Goal: Contribute content: Contribute content

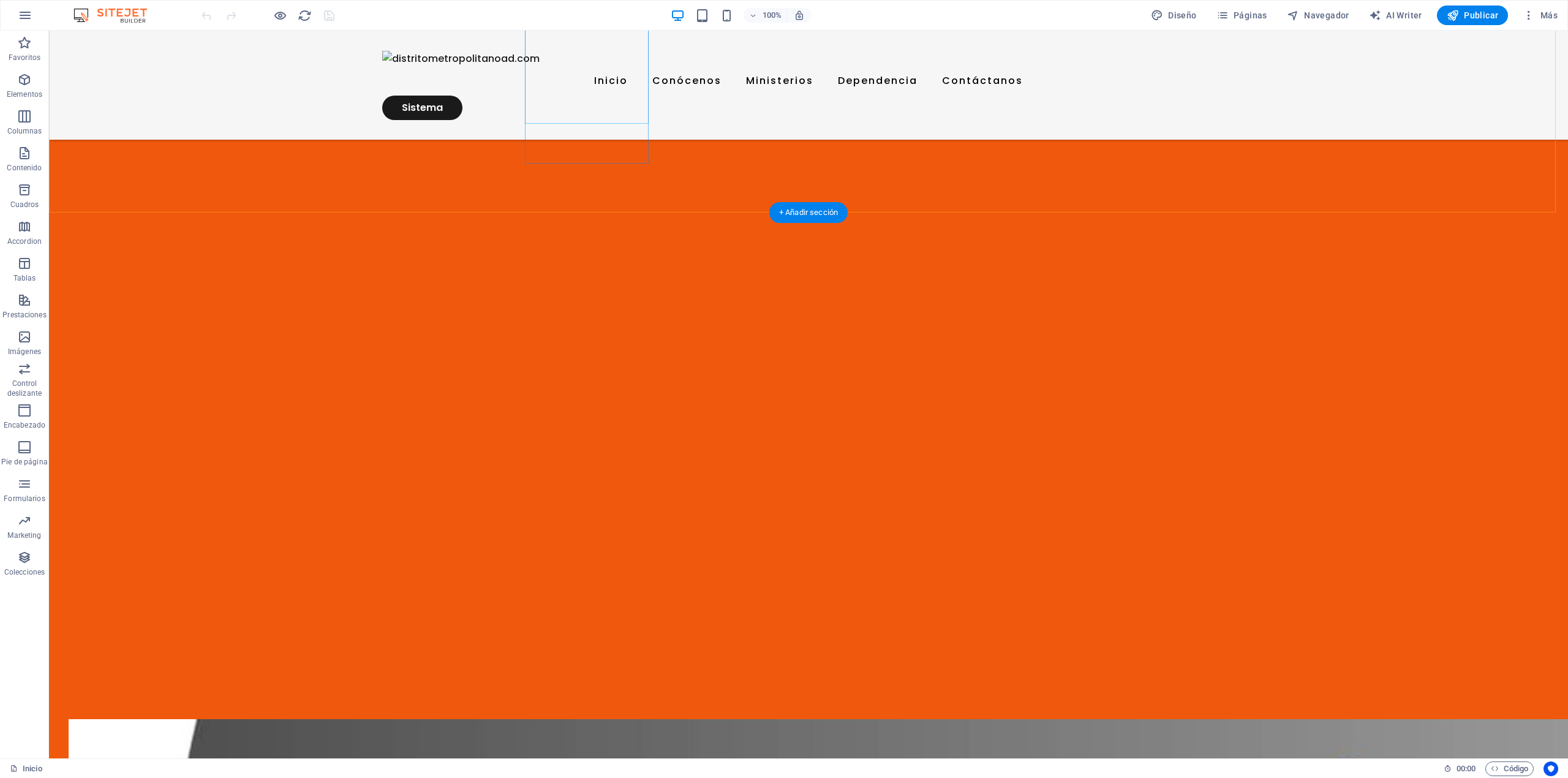
scroll to position [1960, 0]
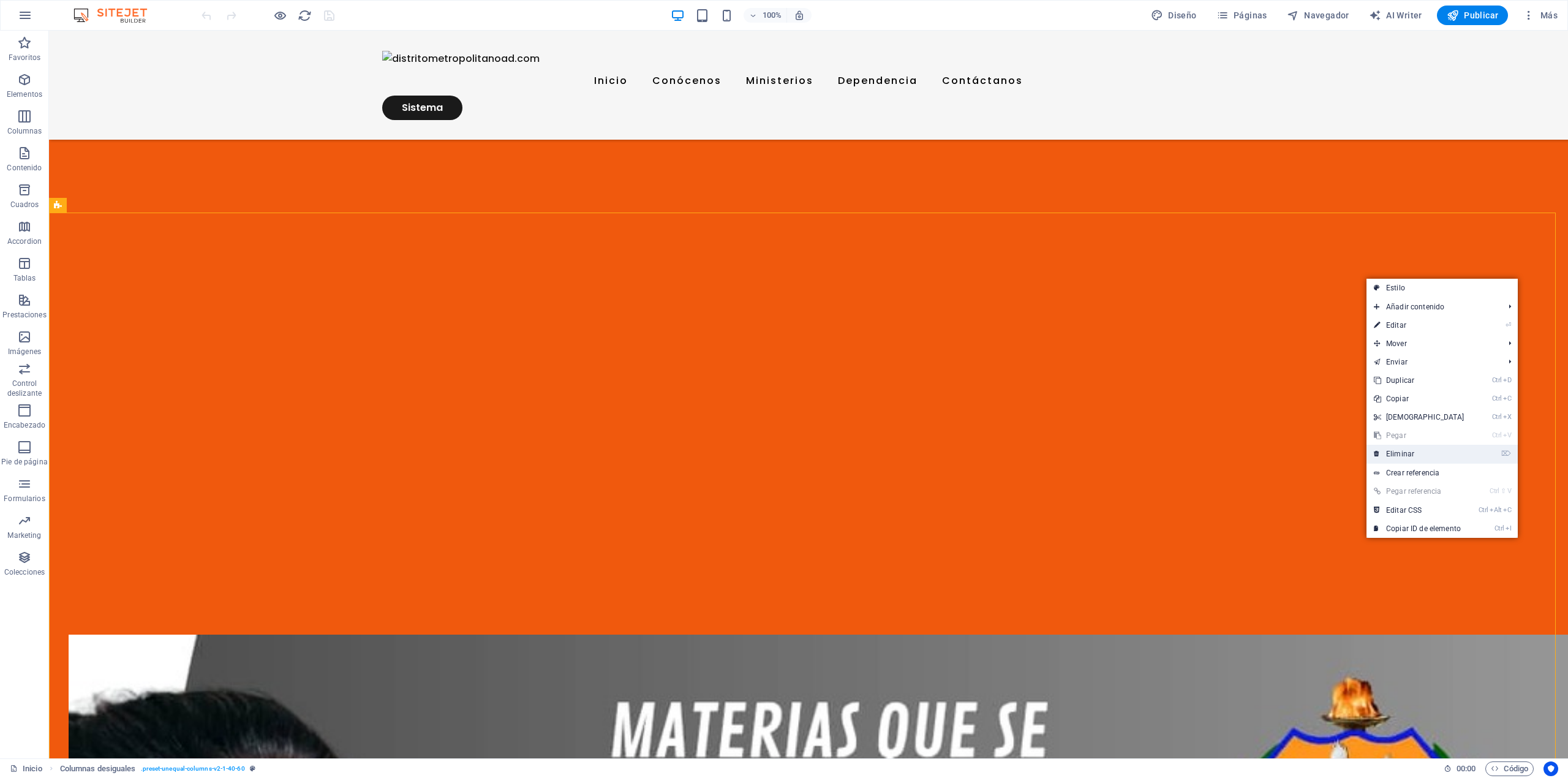
click at [1416, 450] on link "⌦ Eliminar" at bounding box center [1419, 454] width 105 height 19
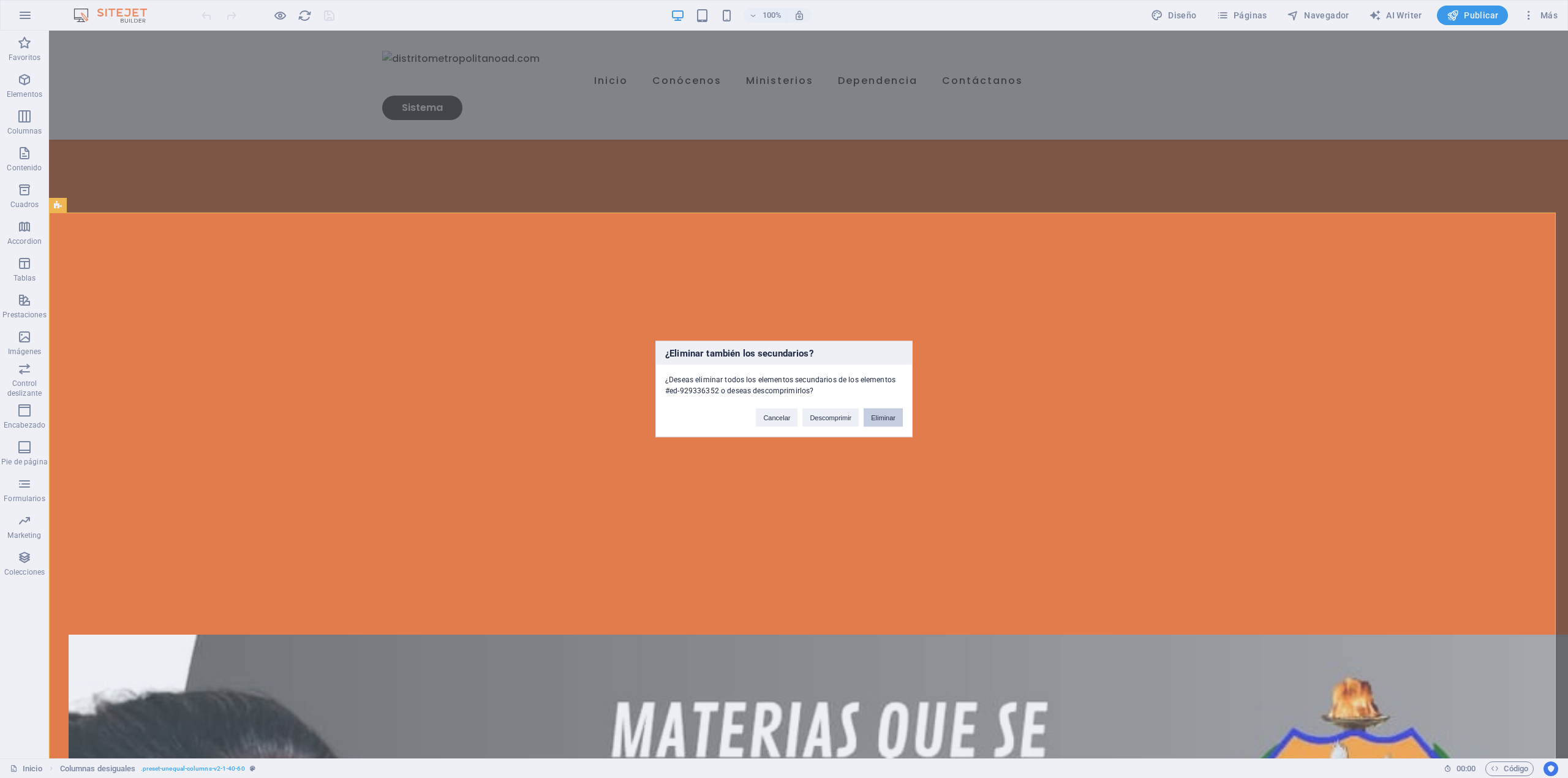
click at [876, 417] on button "Eliminar" at bounding box center [883, 418] width 40 height 19
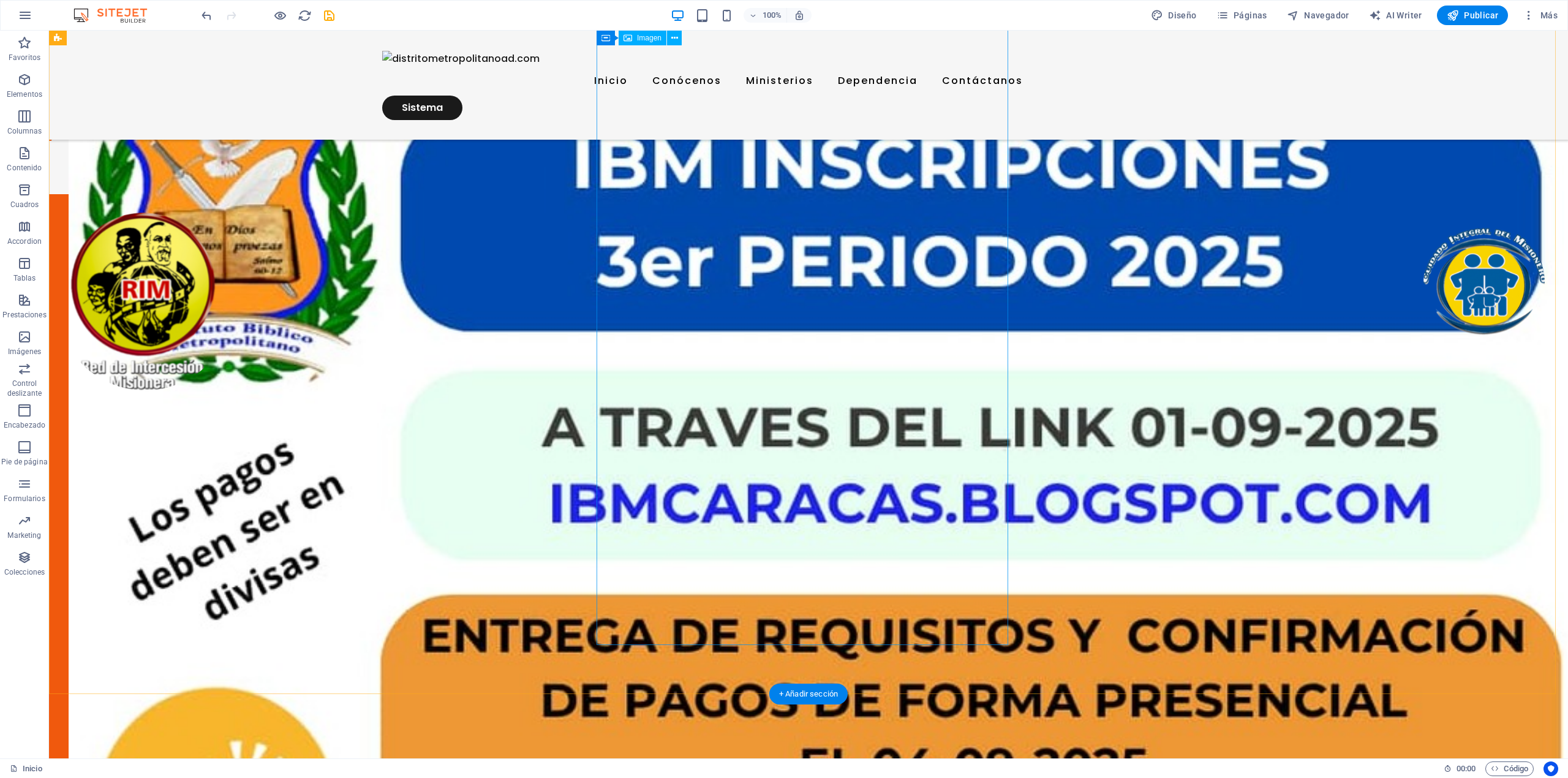
scroll to position [245, 0]
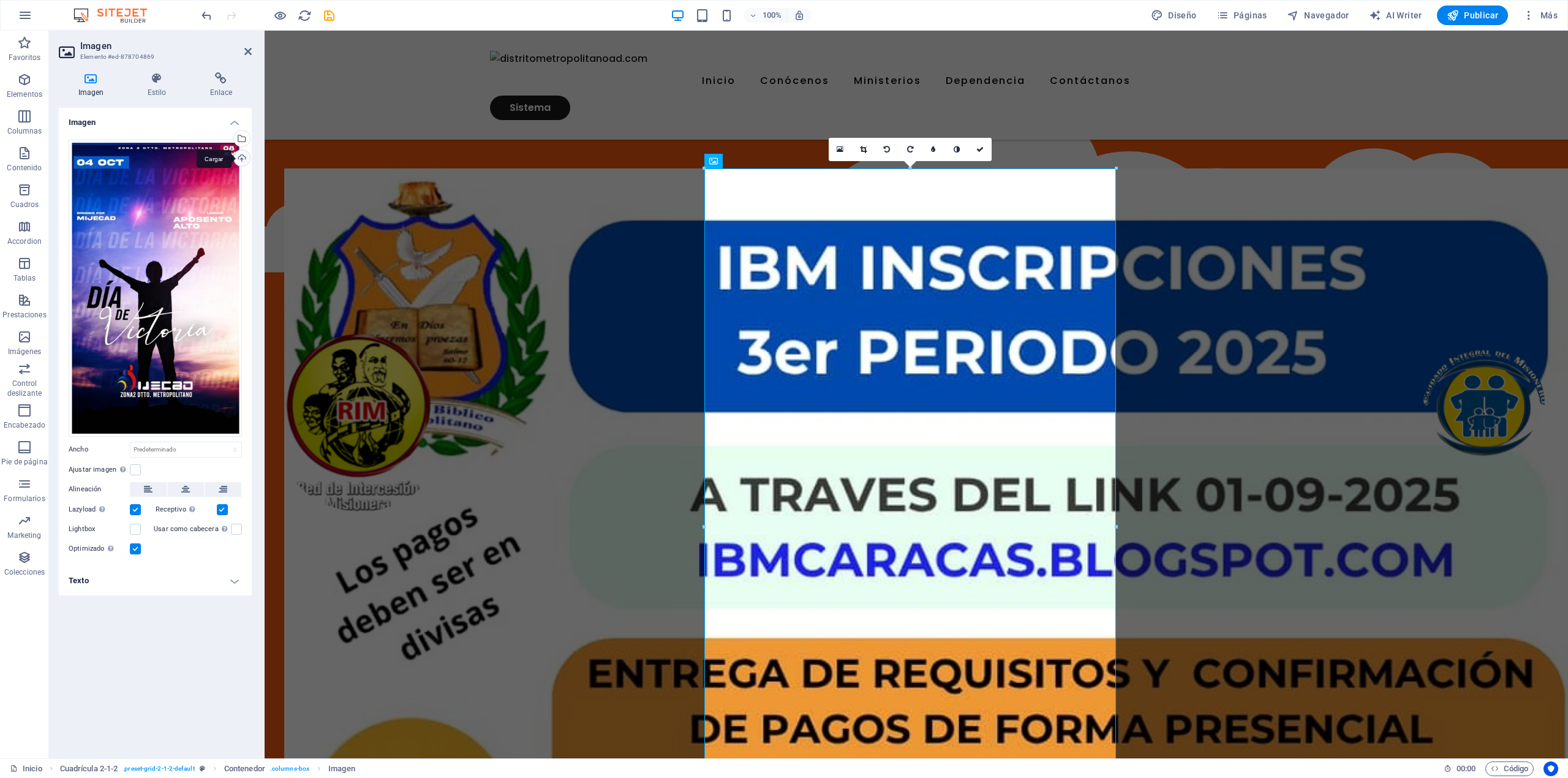
click at [242, 159] on div "Cargar" at bounding box center [240, 159] width 19 height 19
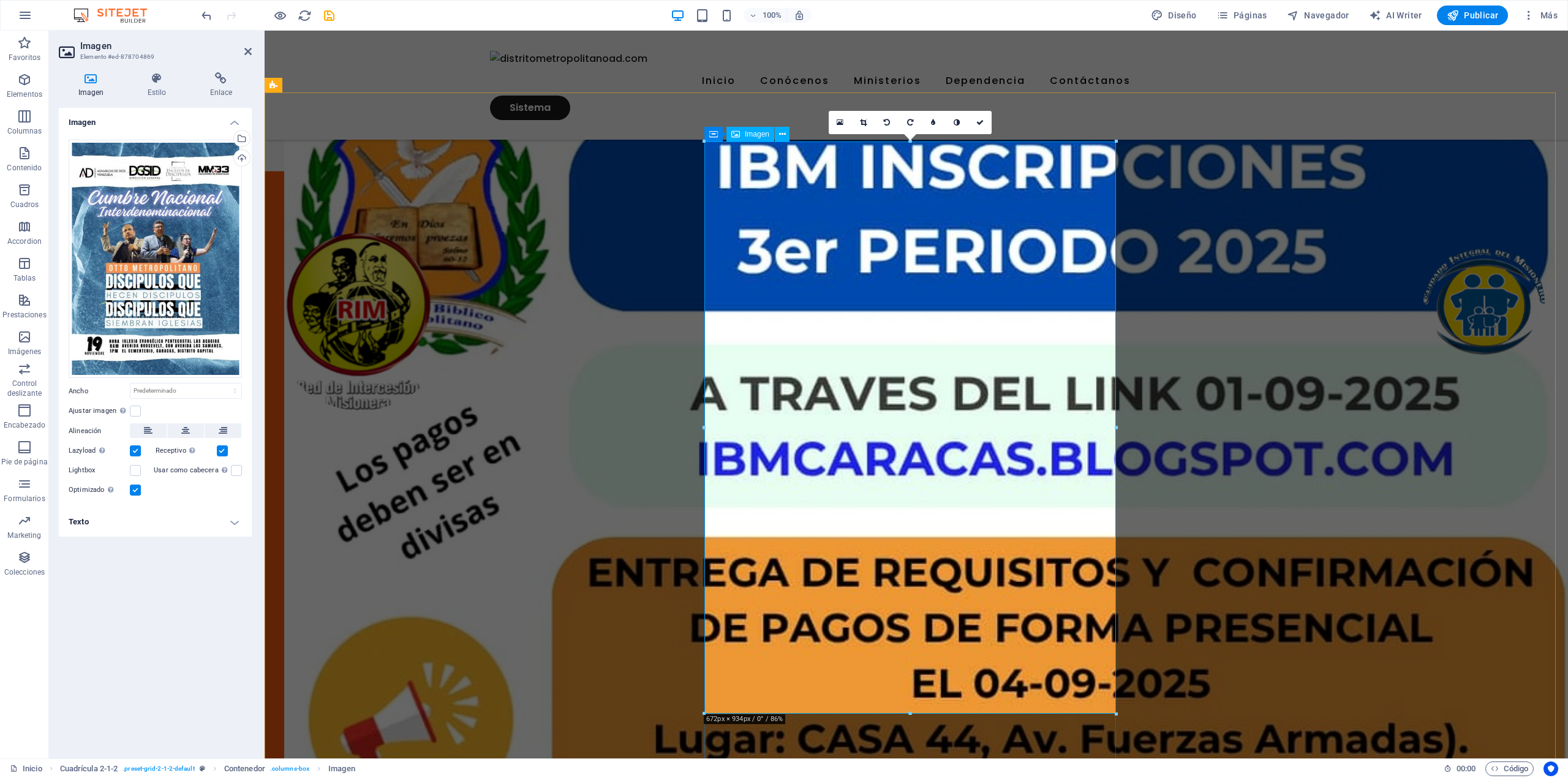
scroll to position [490, 0]
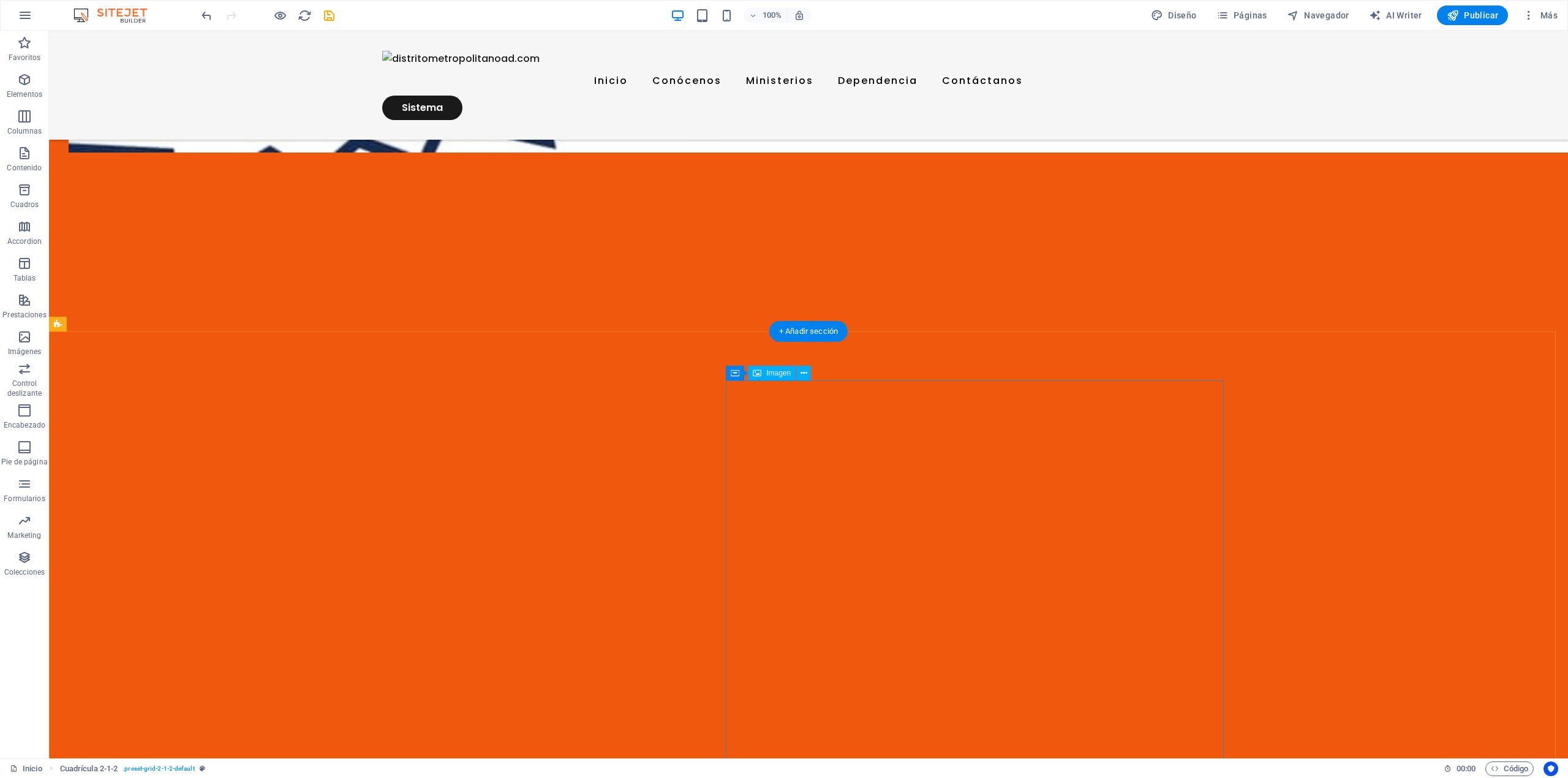
scroll to position [1552, 0]
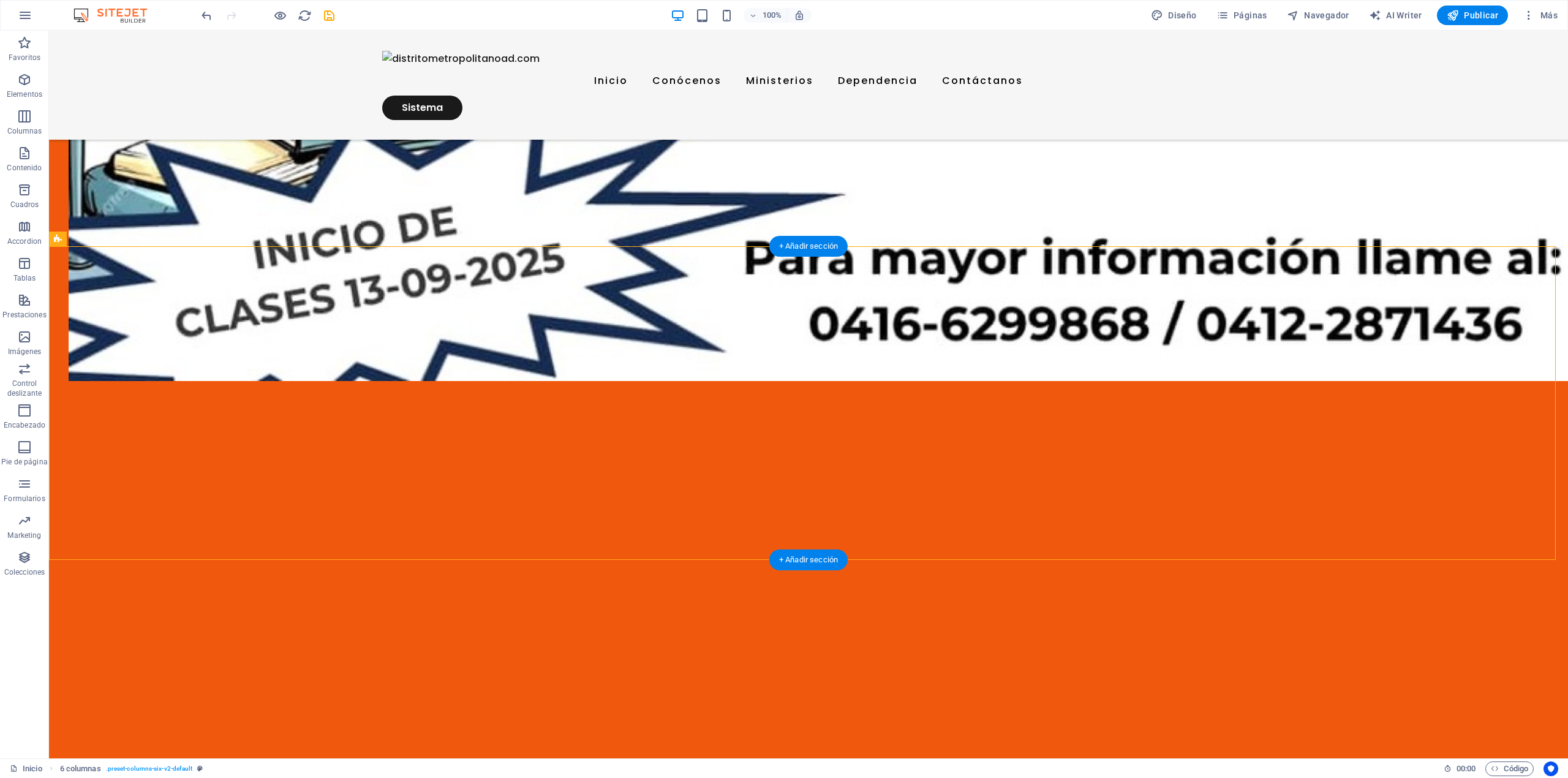
drag, startPoint x: 900, startPoint y: 374, endPoint x: 422, endPoint y: 381, distance: 478.1
drag, startPoint x: 718, startPoint y: 405, endPoint x: 412, endPoint y: 399, distance: 306.1
drag, startPoint x: 437, startPoint y: 536, endPoint x: 861, endPoint y: 383, distance: 450.8
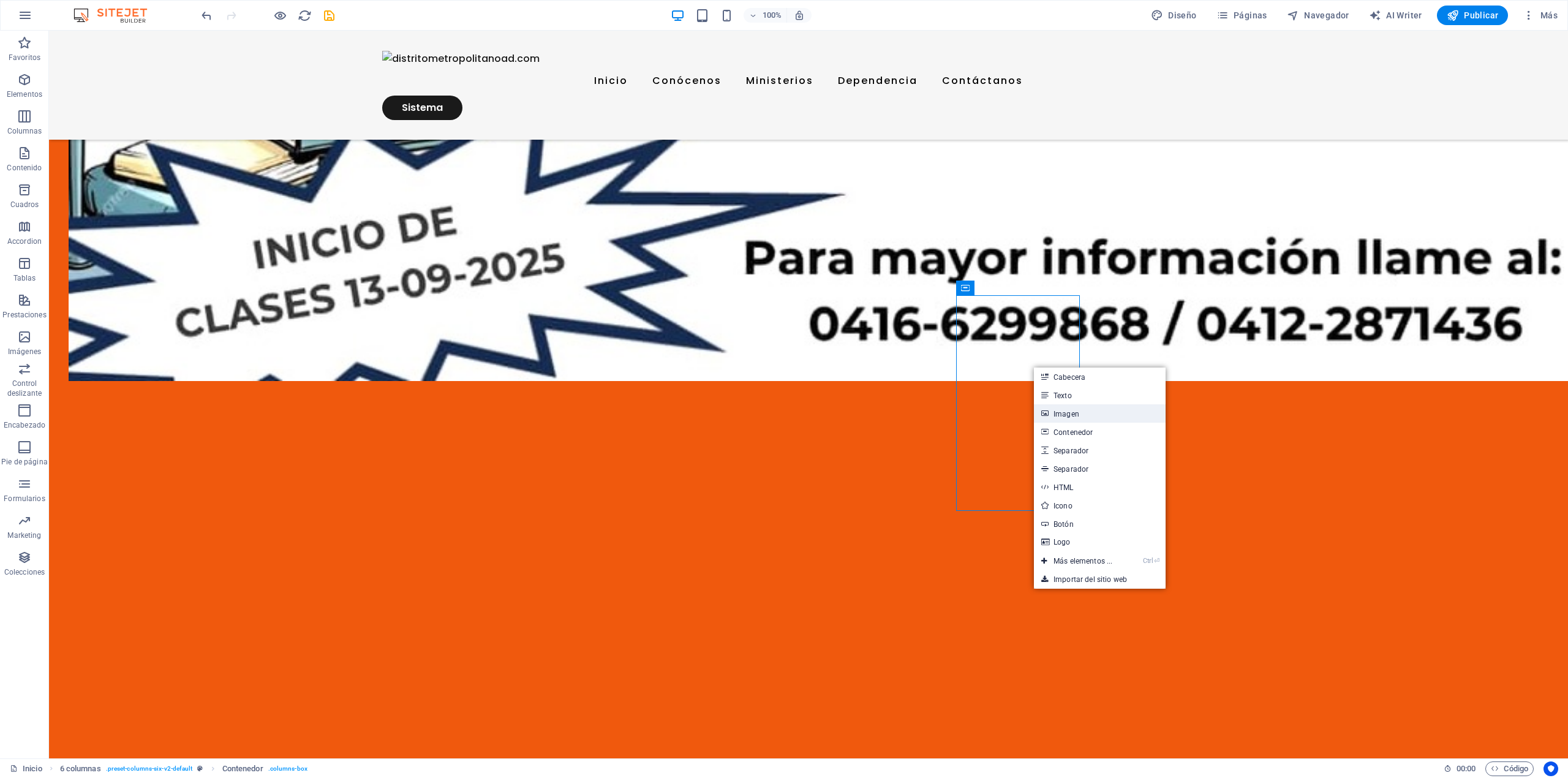
click at [1078, 414] on link "Imagen" at bounding box center [1100, 413] width 132 height 19
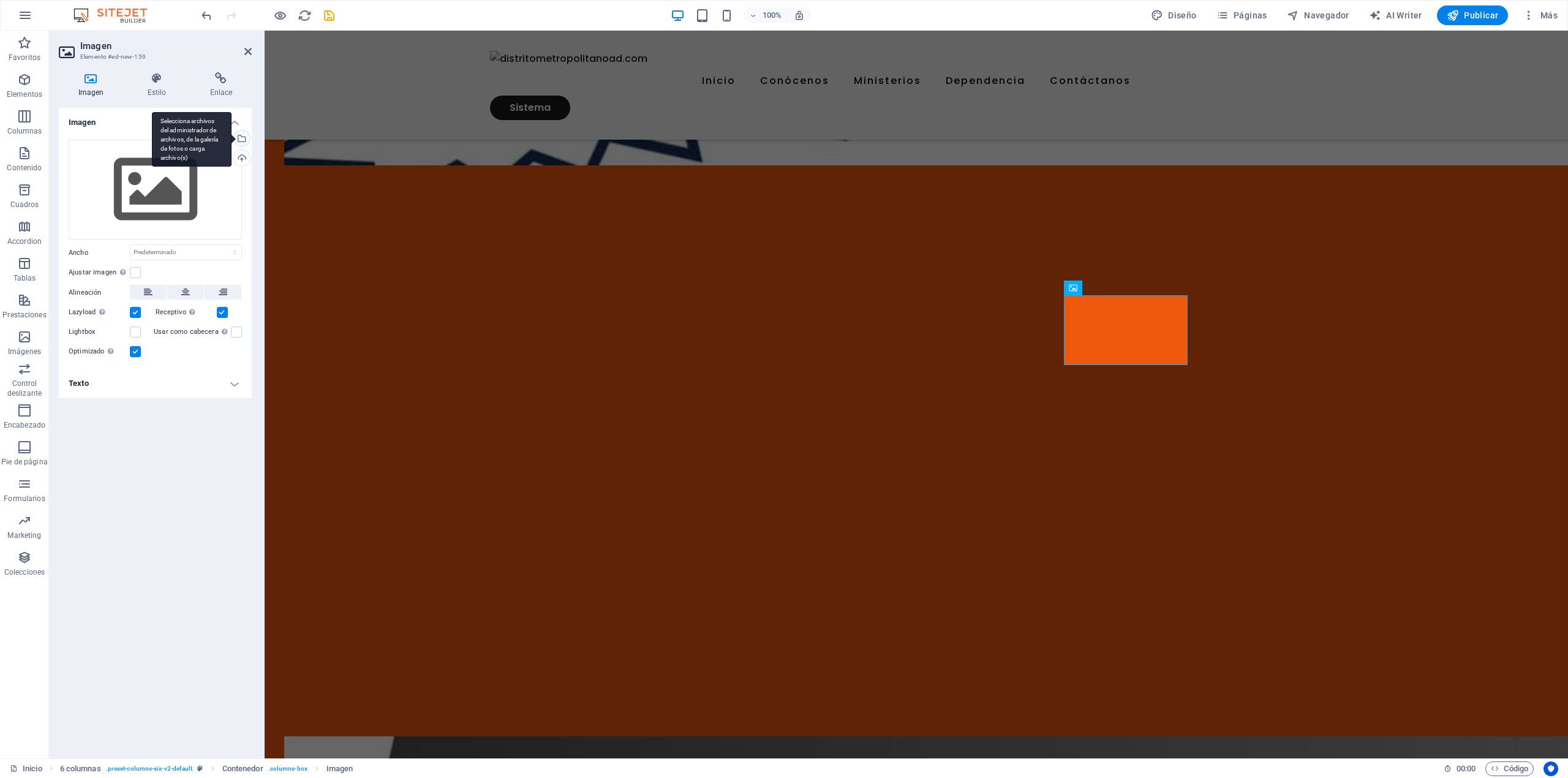
click at [231, 137] on div "Selecciona archivos del administrador de archivos, de la galería de fotos o car…" at bounding box center [192, 139] width 80 height 55
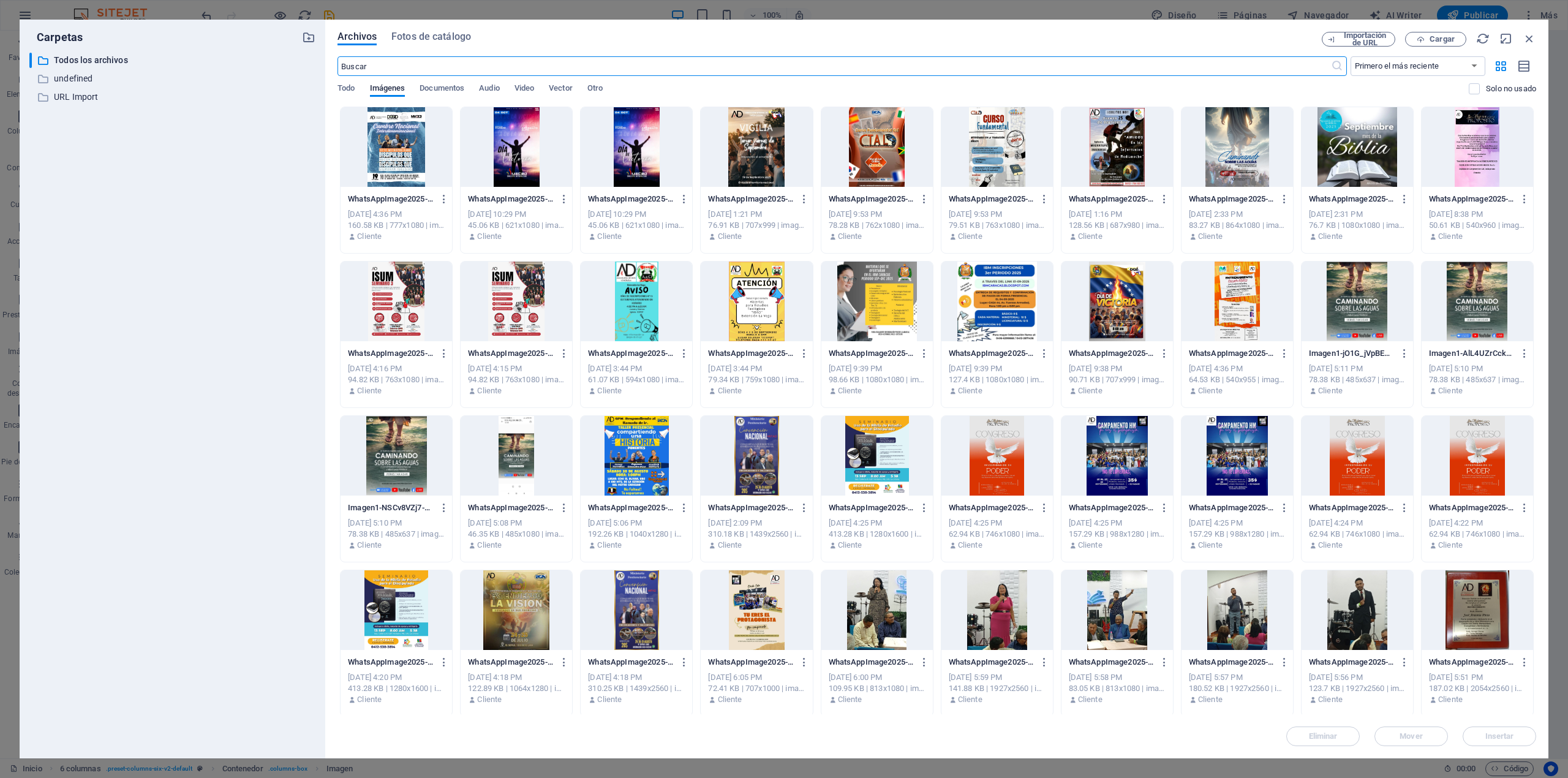
click at [386, 143] on div at bounding box center [395, 147] width 111 height 80
click at [386, 143] on div "1" at bounding box center [395, 147] width 111 height 80
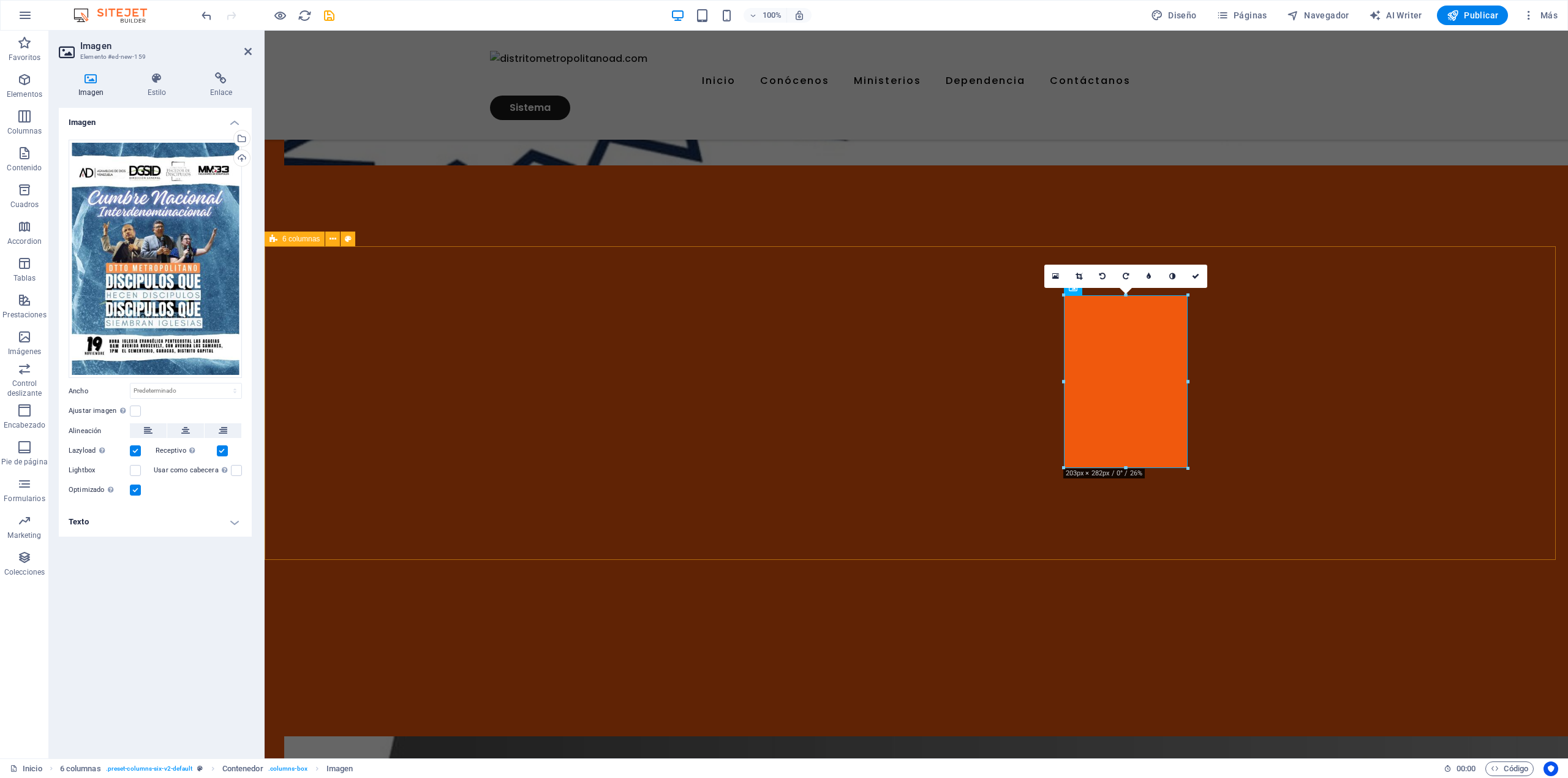
drag, startPoint x: 1365, startPoint y: 501, endPoint x: 1600, endPoint y: 494, distance: 235.1
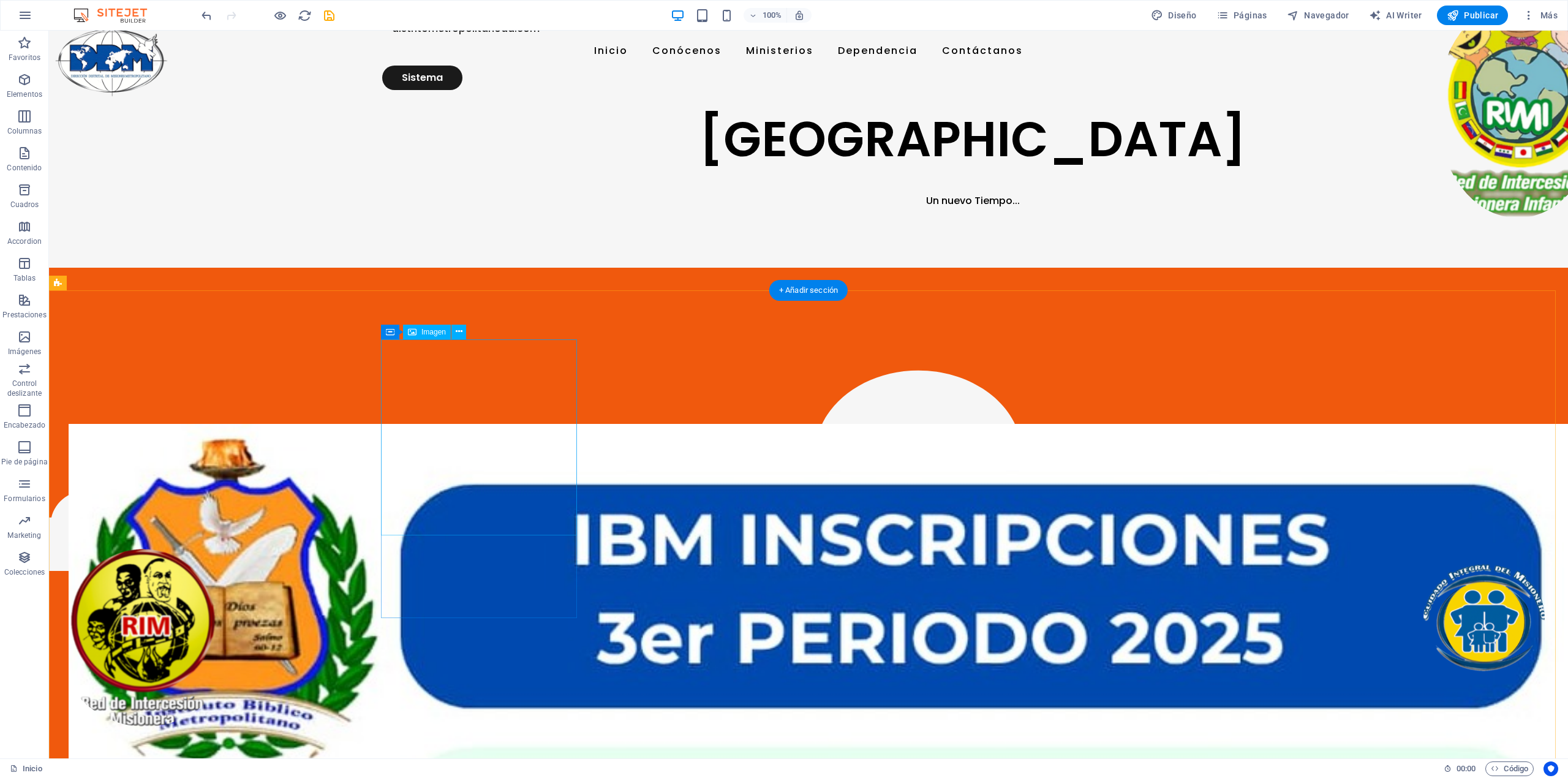
scroll to position [0, 0]
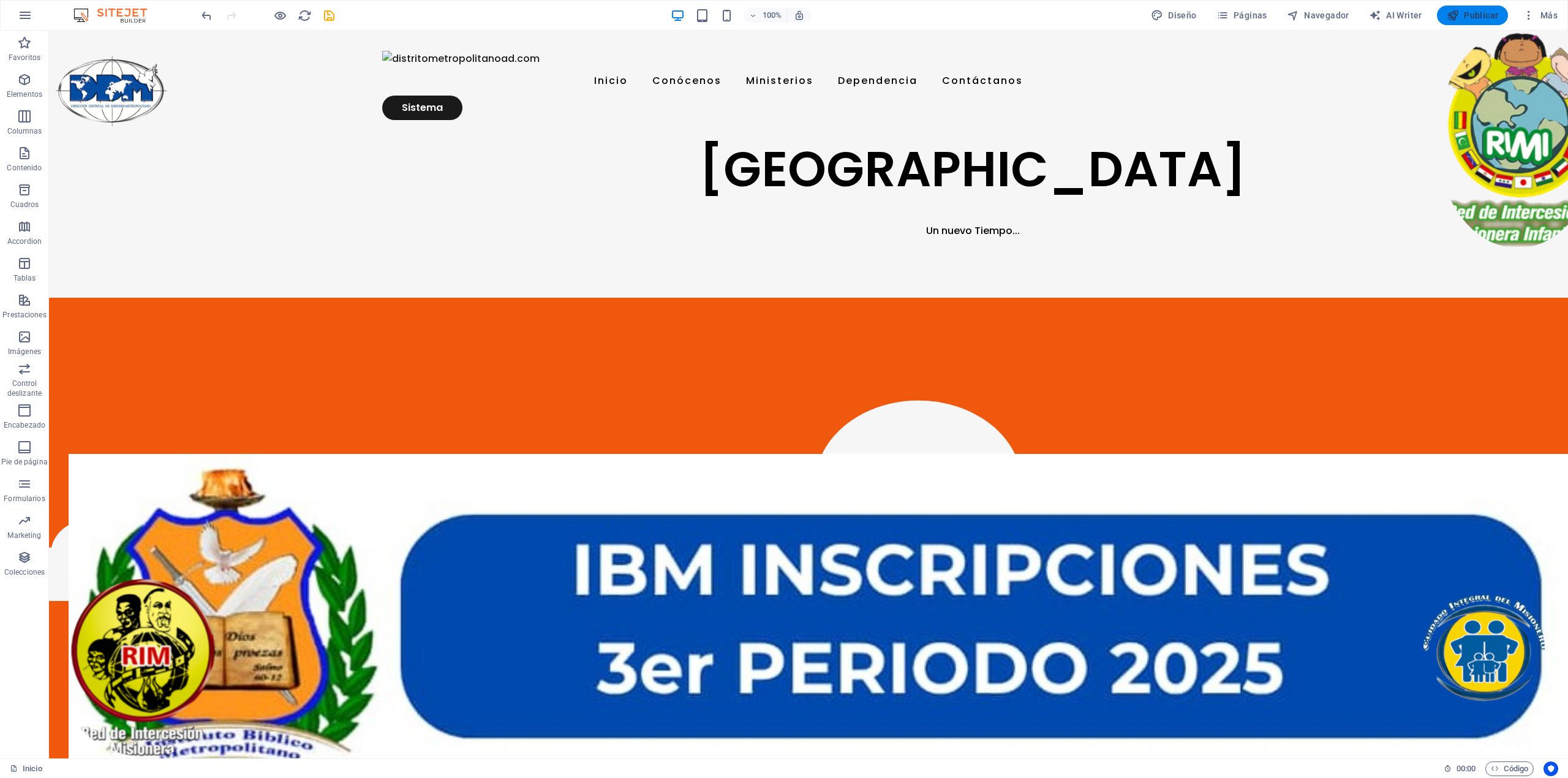
click at [1490, 10] on span "Publicar" at bounding box center [1473, 15] width 52 height 12
checkbox input "false"
